Goal: Navigation & Orientation: Understand site structure

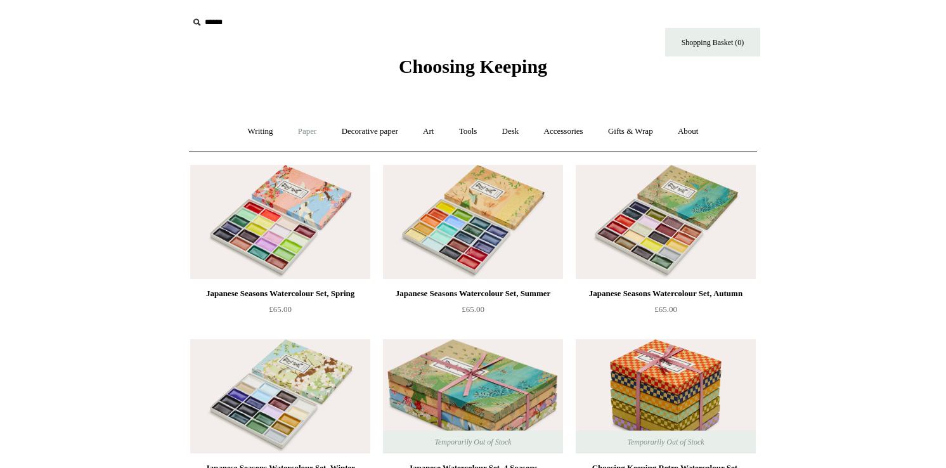
click at [300, 133] on link "Paper +" at bounding box center [308, 132] width 42 height 34
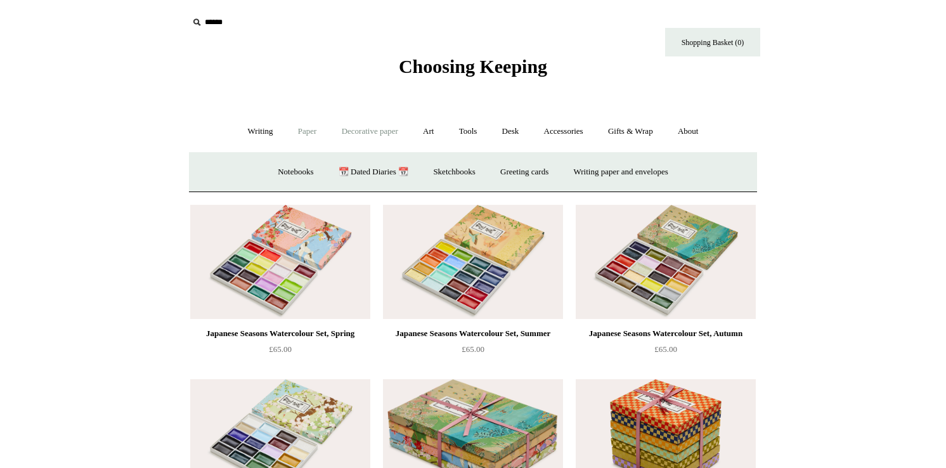
click at [360, 130] on link "Decorative paper +" at bounding box center [369, 132] width 79 height 34
click at [435, 140] on link "Art +" at bounding box center [429, 132] width 34 height 34
click at [369, 168] on link "Brushes & palettes" at bounding box center [331, 172] width 85 height 34
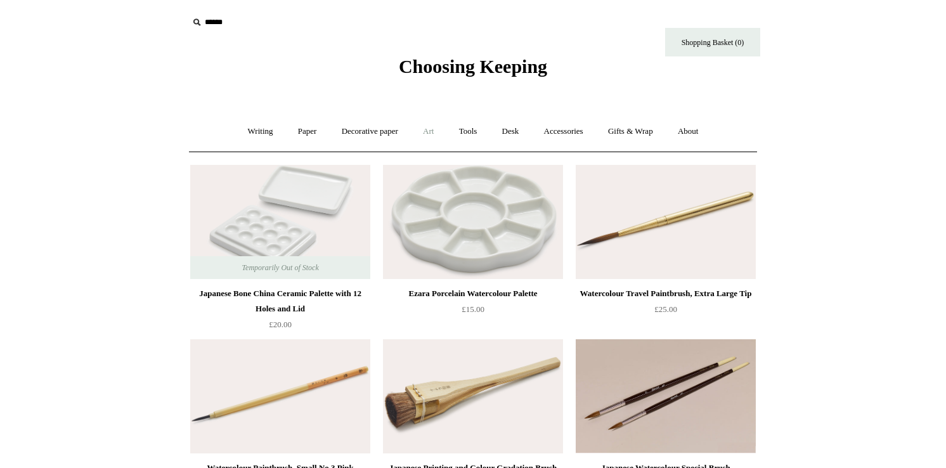
click at [433, 128] on link "Art +" at bounding box center [429, 132] width 34 height 34
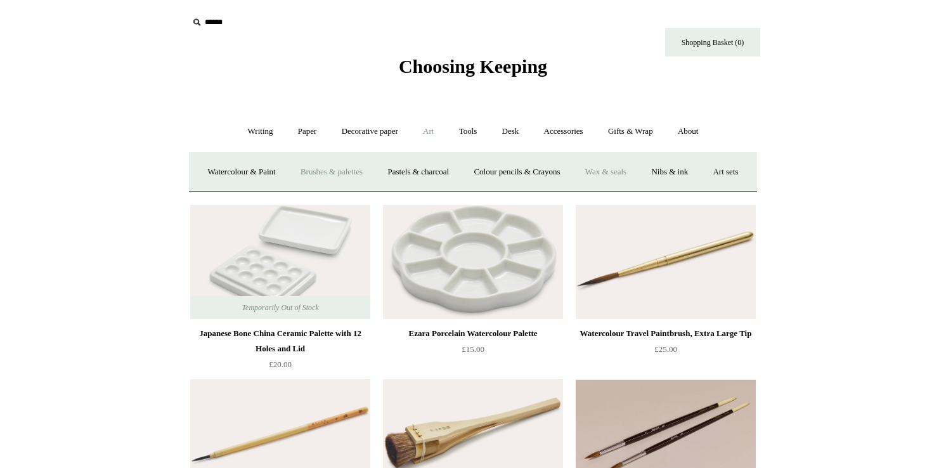
click at [638, 172] on link "Wax & seals" at bounding box center [606, 172] width 64 height 34
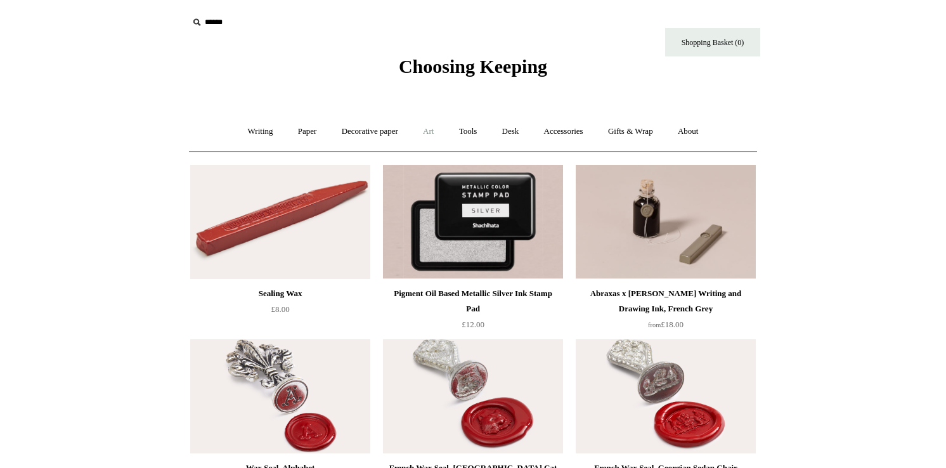
click at [429, 132] on link "Art +" at bounding box center [429, 132] width 34 height 34
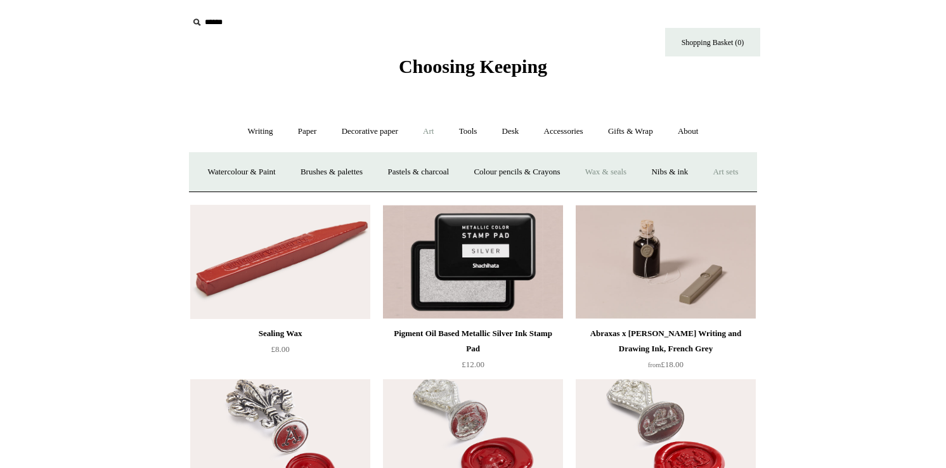
click at [702, 189] on link "Art sets" at bounding box center [726, 172] width 48 height 34
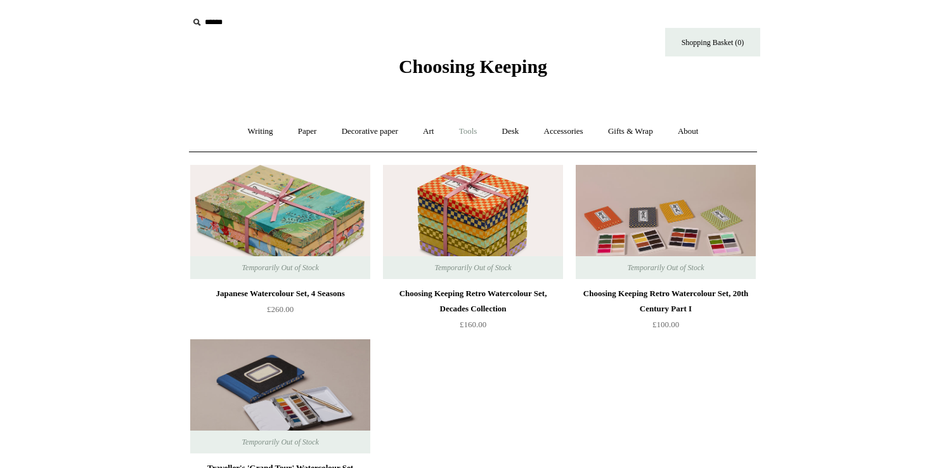
click at [471, 134] on link "Tools +" at bounding box center [468, 132] width 41 height 34
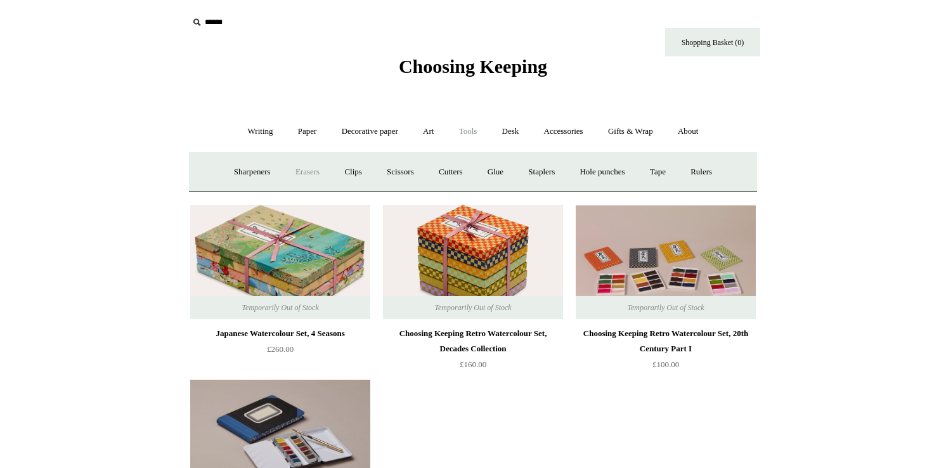
click at [302, 173] on link "Erasers" at bounding box center [307, 172] width 47 height 34
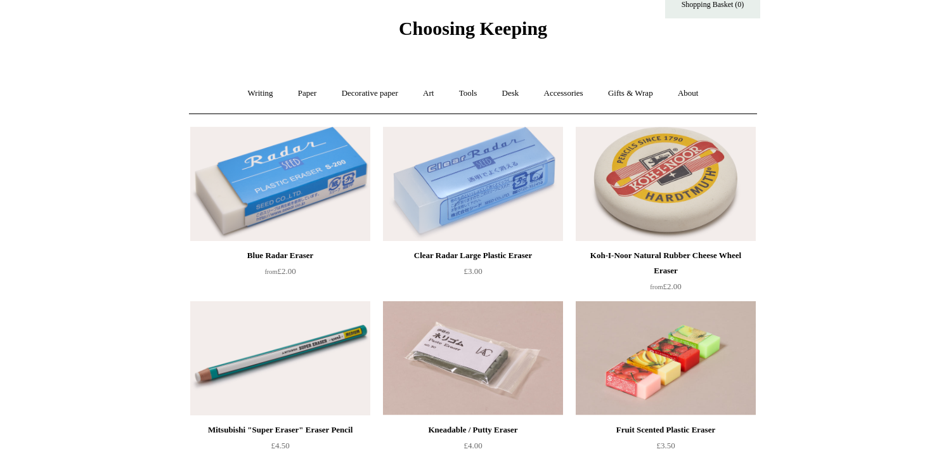
scroll to position [34, 0]
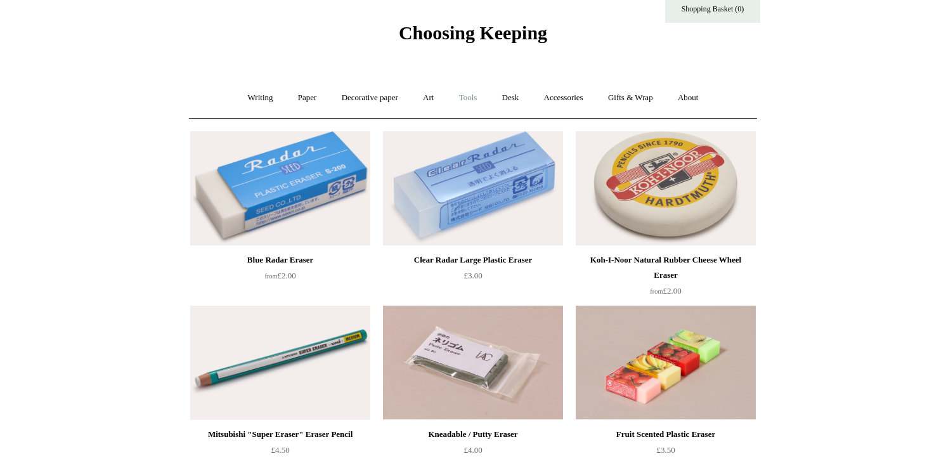
click at [474, 96] on link "Tools +" at bounding box center [468, 98] width 41 height 34
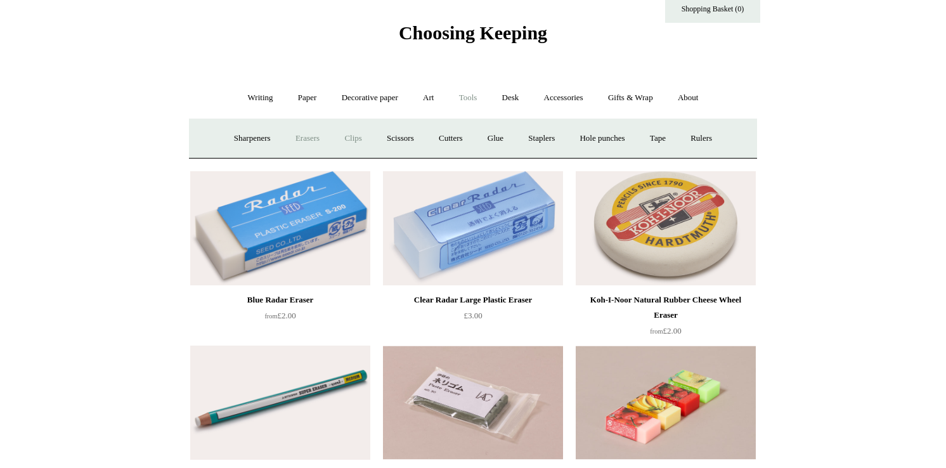
click at [344, 140] on link "Clips +" at bounding box center [353, 139] width 40 height 34
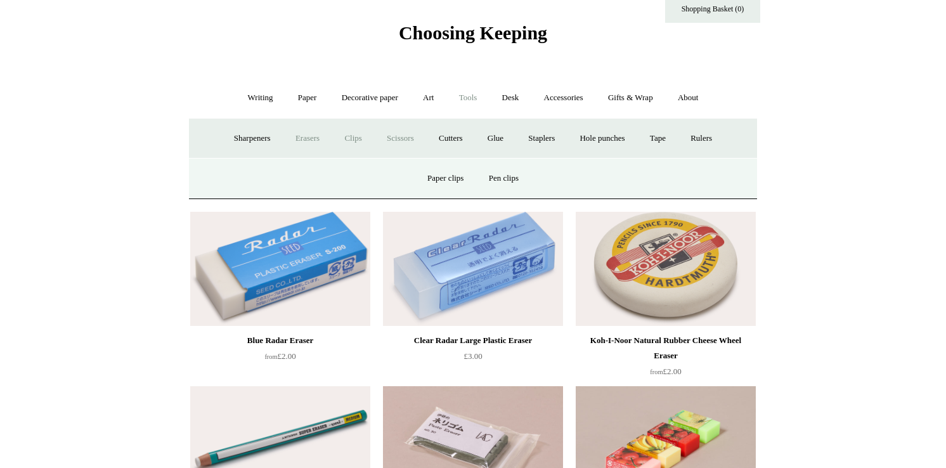
click at [388, 141] on link "Scissors" at bounding box center [401, 139] width 50 height 34
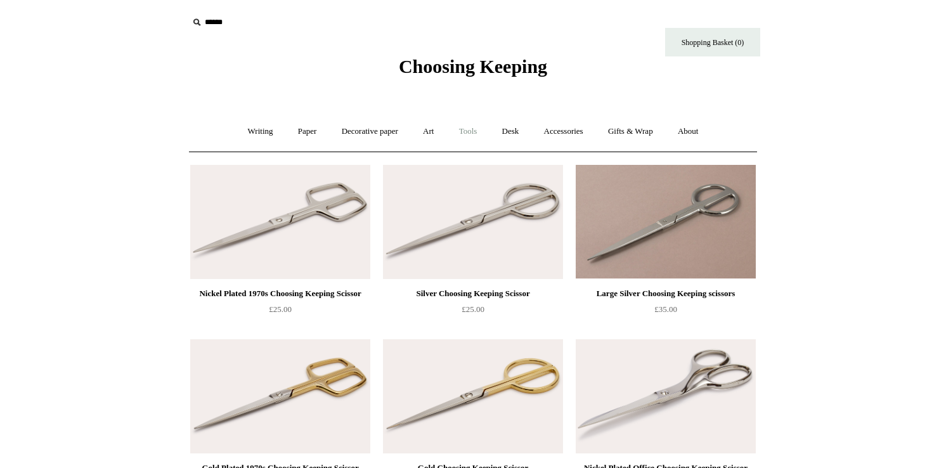
click at [472, 134] on link "Tools +" at bounding box center [468, 132] width 41 height 34
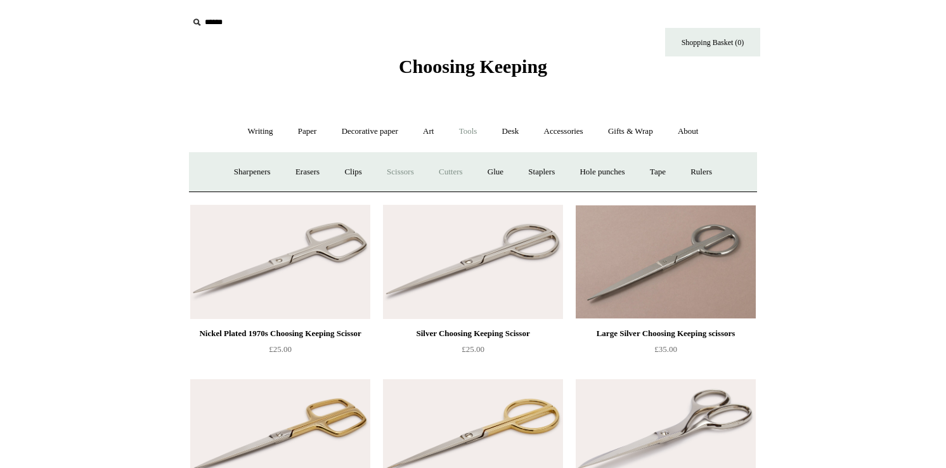
click at [445, 175] on link "Cutters" at bounding box center [451, 172] width 47 height 34
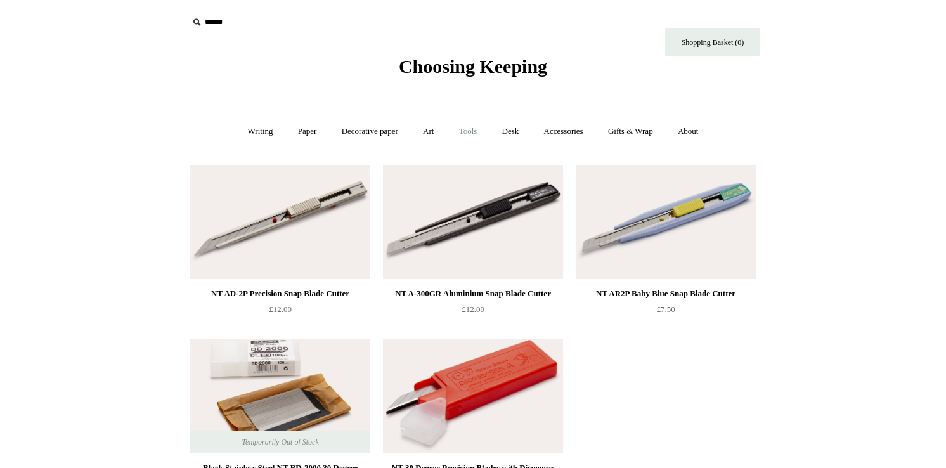
click at [464, 134] on link "Tools +" at bounding box center [468, 132] width 41 height 34
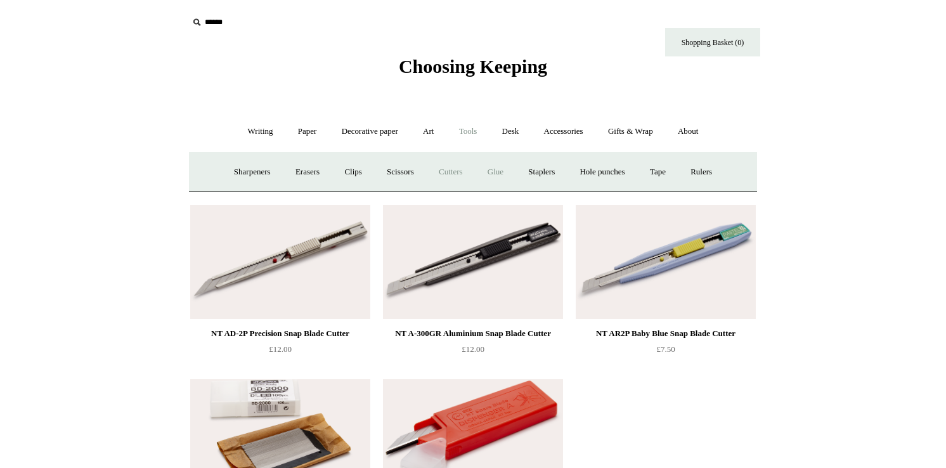
click at [497, 170] on link "Glue" at bounding box center [495, 172] width 39 height 34
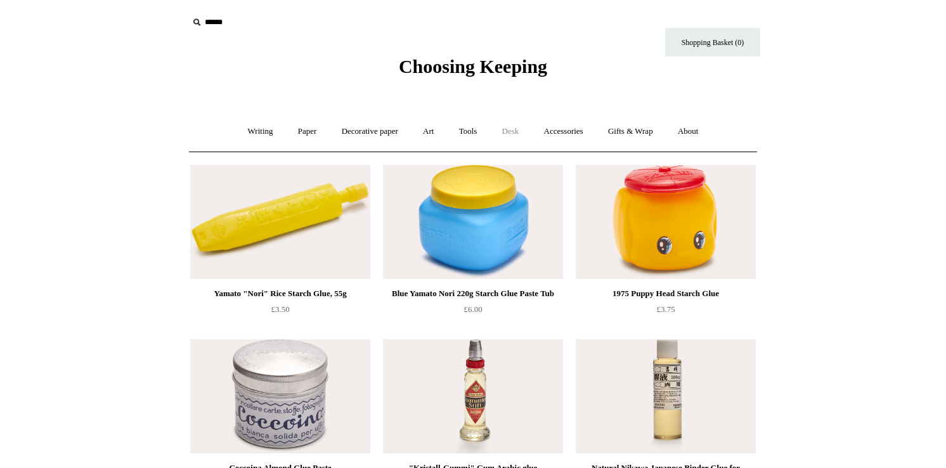
click at [495, 129] on link "Desk +" at bounding box center [511, 132] width 40 height 34
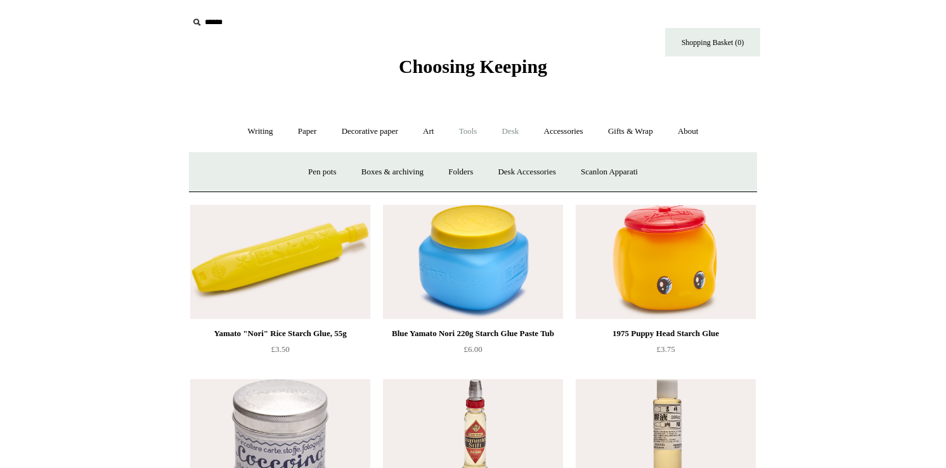
click at [474, 132] on link "Tools +" at bounding box center [468, 132] width 41 height 34
click at [552, 175] on link "Staplers +" at bounding box center [541, 172] width 49 height 34
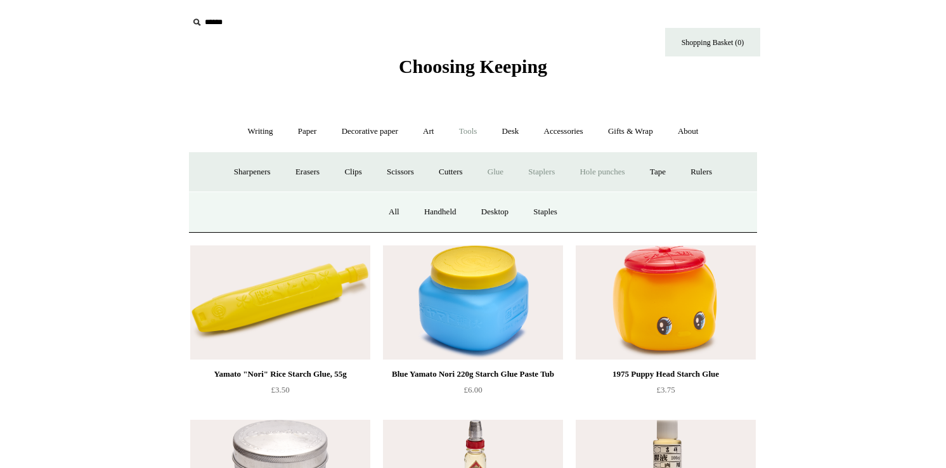
click at [592, 173] on link "Hole punches" at bounding box center [602, 172] width 68 height 34
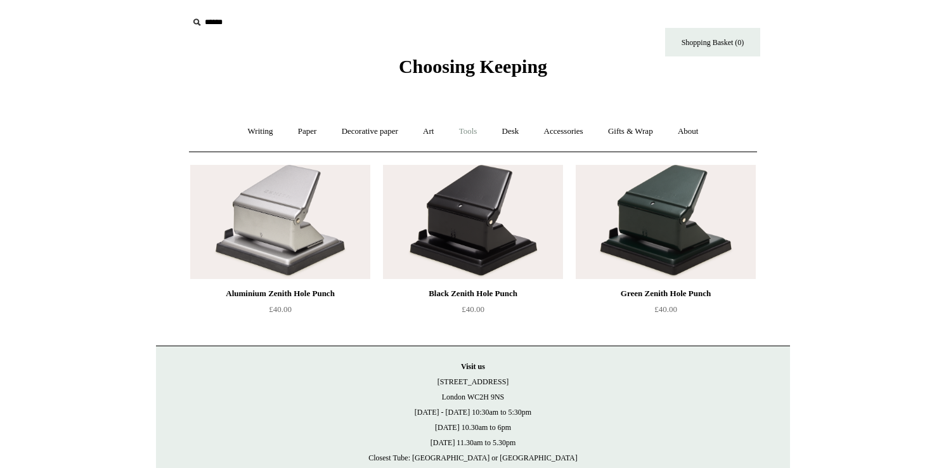
click at [466, 134] on link "Tools +" at bounding box center [468, 132] width 41 height 34
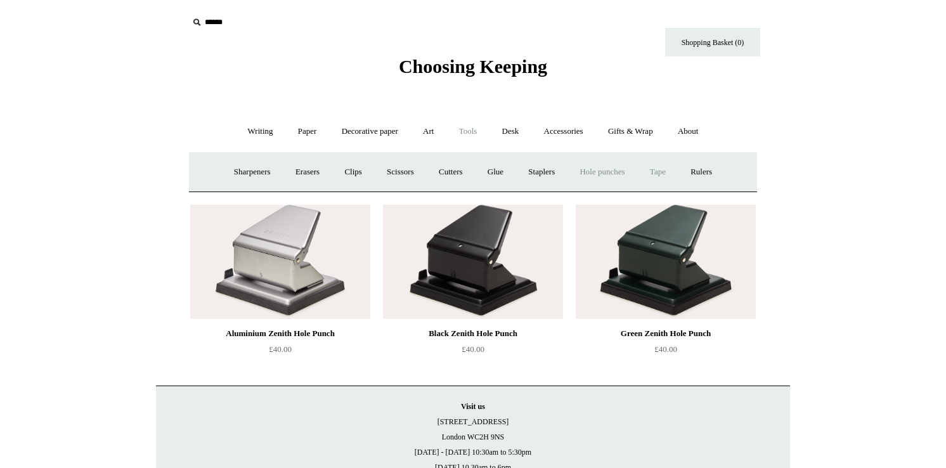
click at [668, 171] on link "Tape +" at bounding box center [658, 172] width 39 height 34
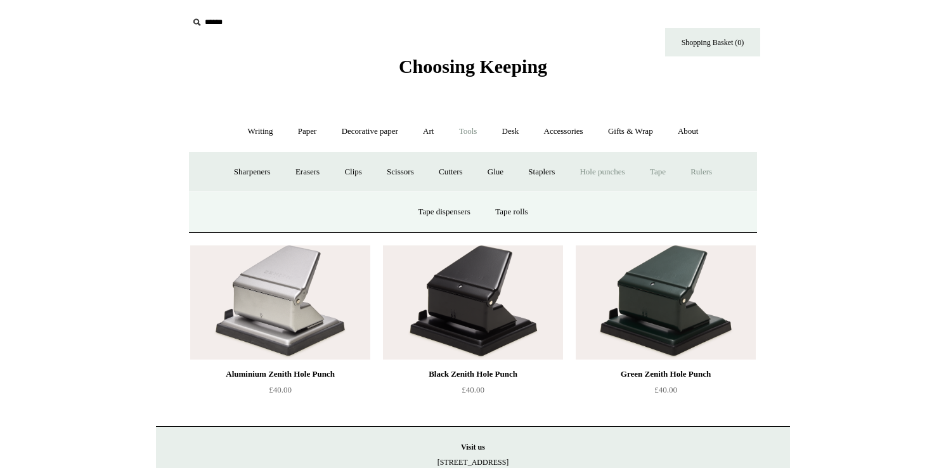
click at [717, 175] on link "Rulers" at bounding box center [701, 172] width 44 height 34
